Goal: Task Accomplishment & Management: Manage account settings

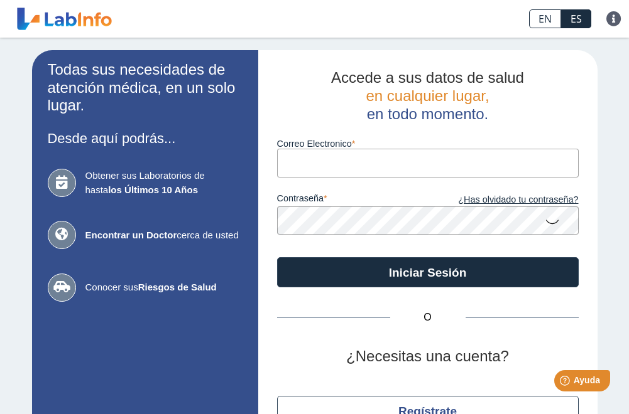
type input "[EMAIL_ADDRESS][DOMAIN_NAME]"
click at [546, 223] on icon at bounding box center [551, 221] width 15 height 24
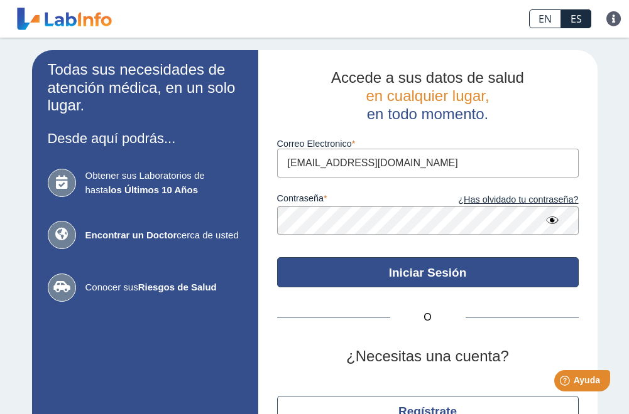
click at [419, 277] on button "Iniciar Sesión" at bounding box center [427, 272] width 301 height 30
